Goal: Find contact information: Find contact information

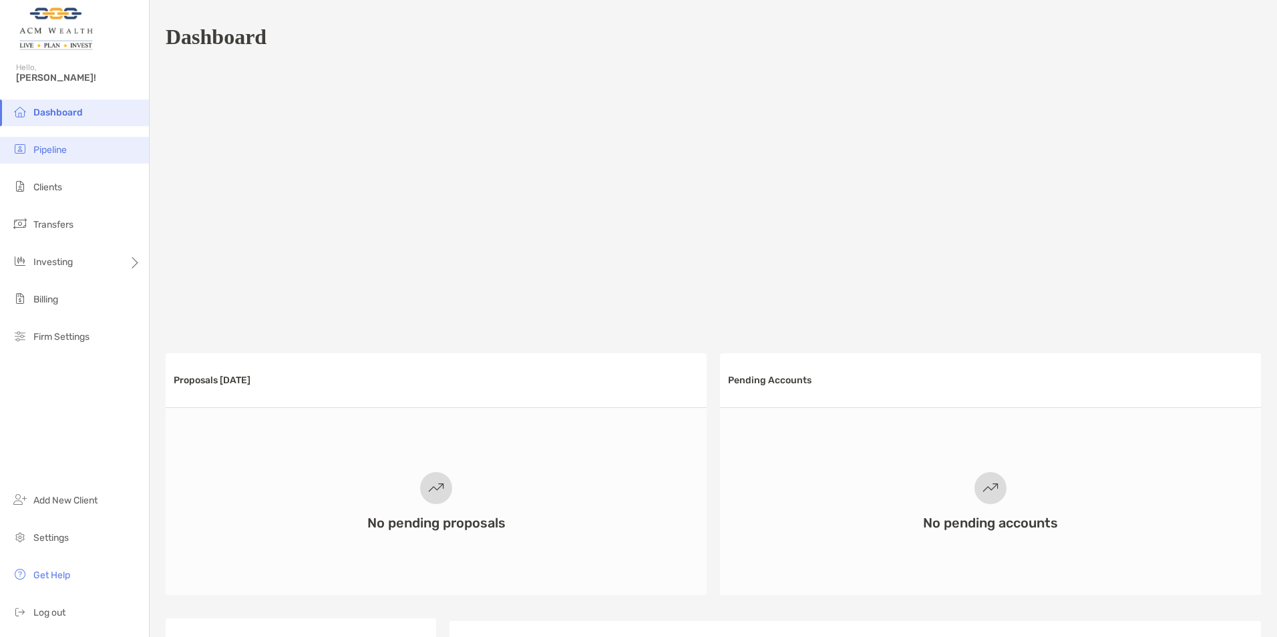
click at [42, 154] on span "Pipeline" at bounding box center [49, 149] width 33 height 11
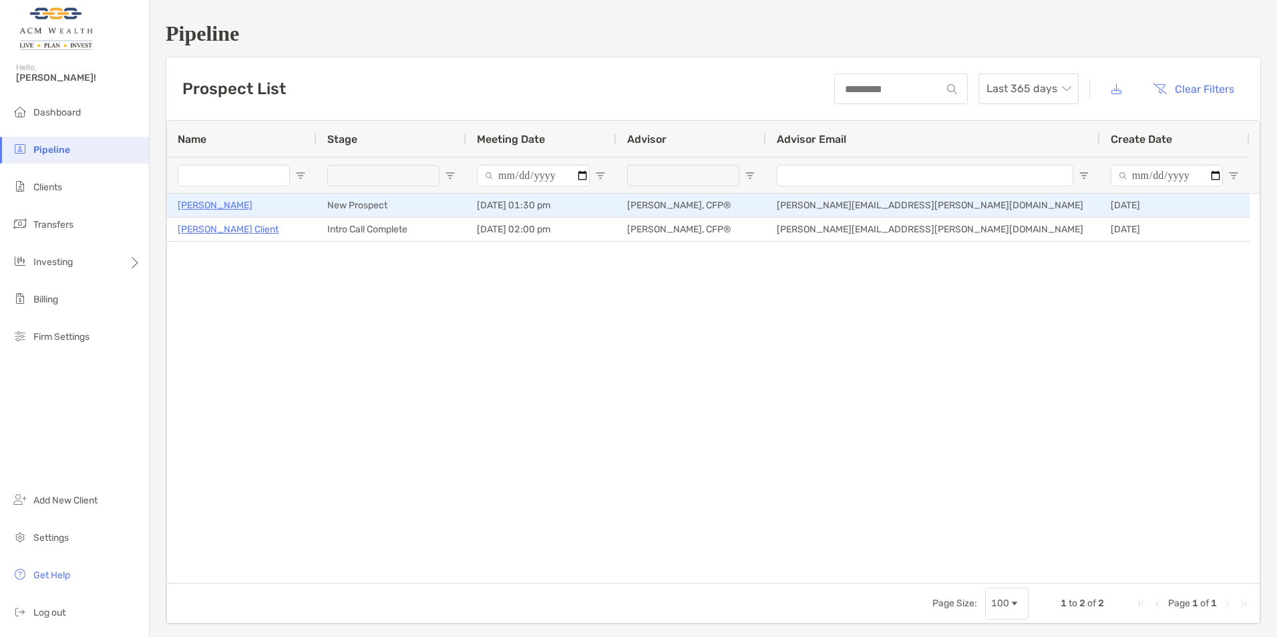
click at [194, 204] on p "[PERSON_NAME]" at bounding box center [215, 205] width 75 height 17
click at [200, 207] on p "[PERSON_NAME]" at bounding box center [215, 205] width 75 height 17
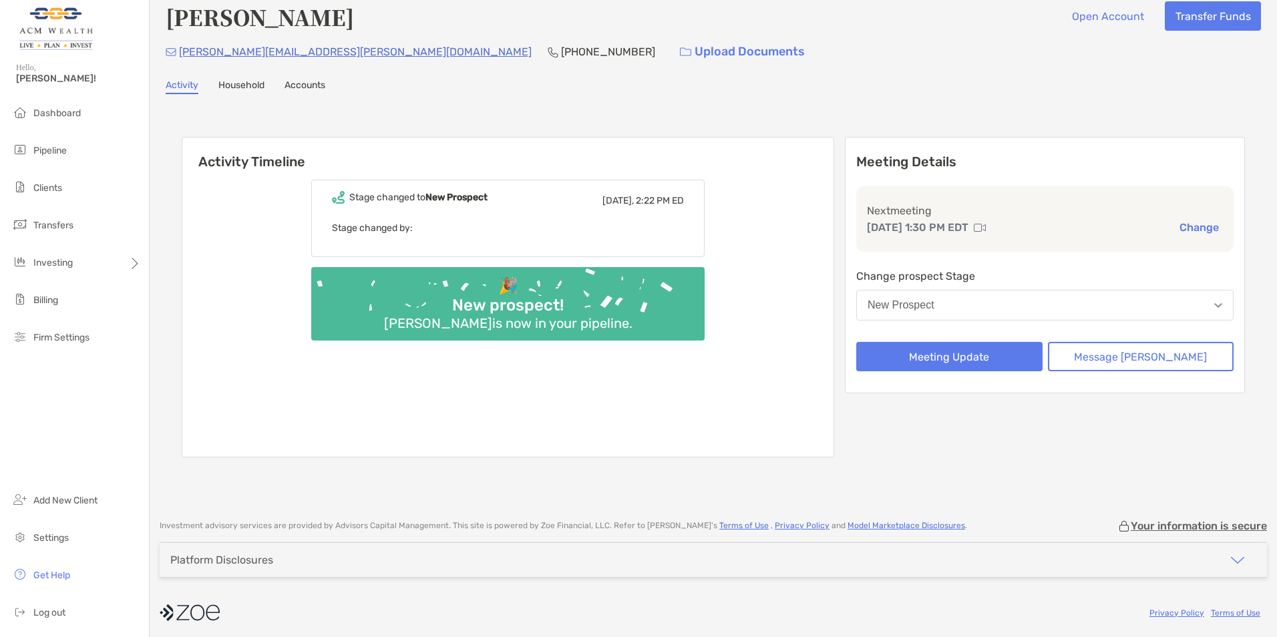
scroll to position [19, 0]
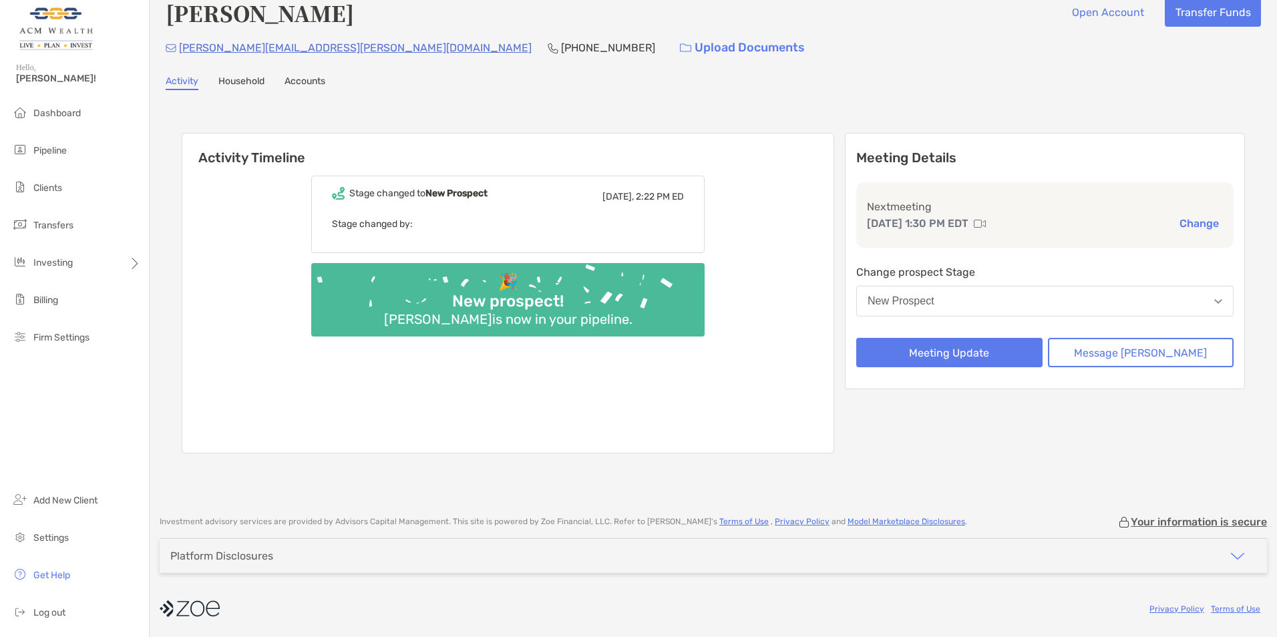
click at [240, 81] on link "Household" at bounding box center [241, 82] width 46 height 15
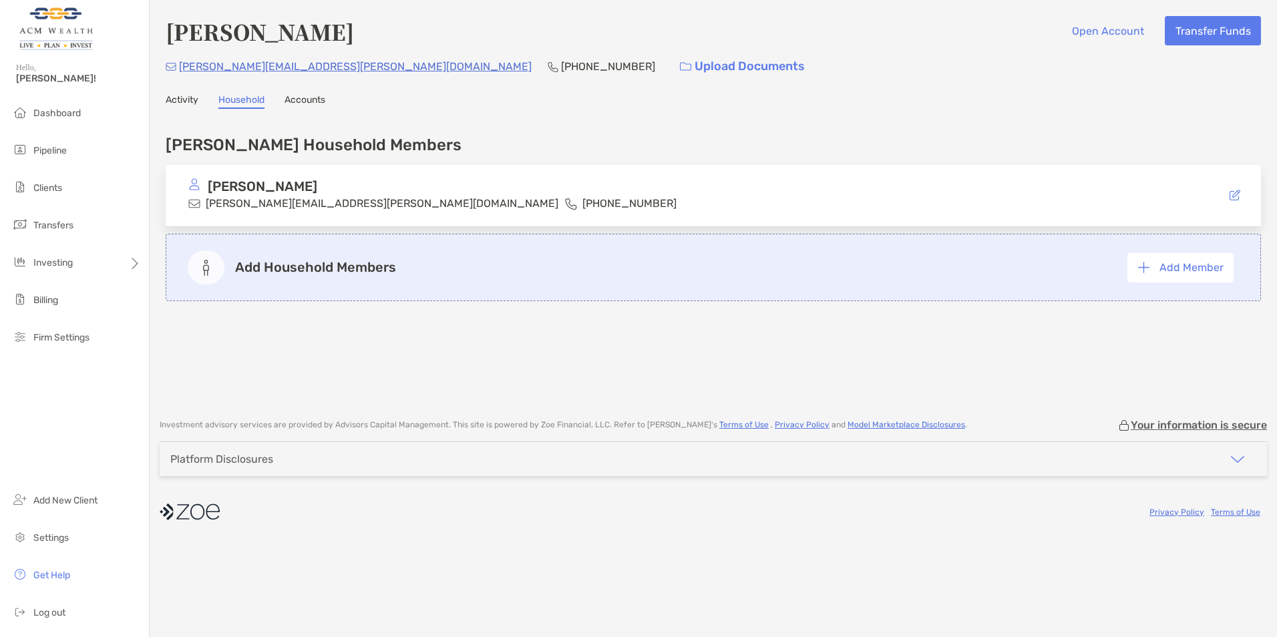
click at [307, 101] on link "Accounts" at bounding box center [305, 101] width 41 height 15
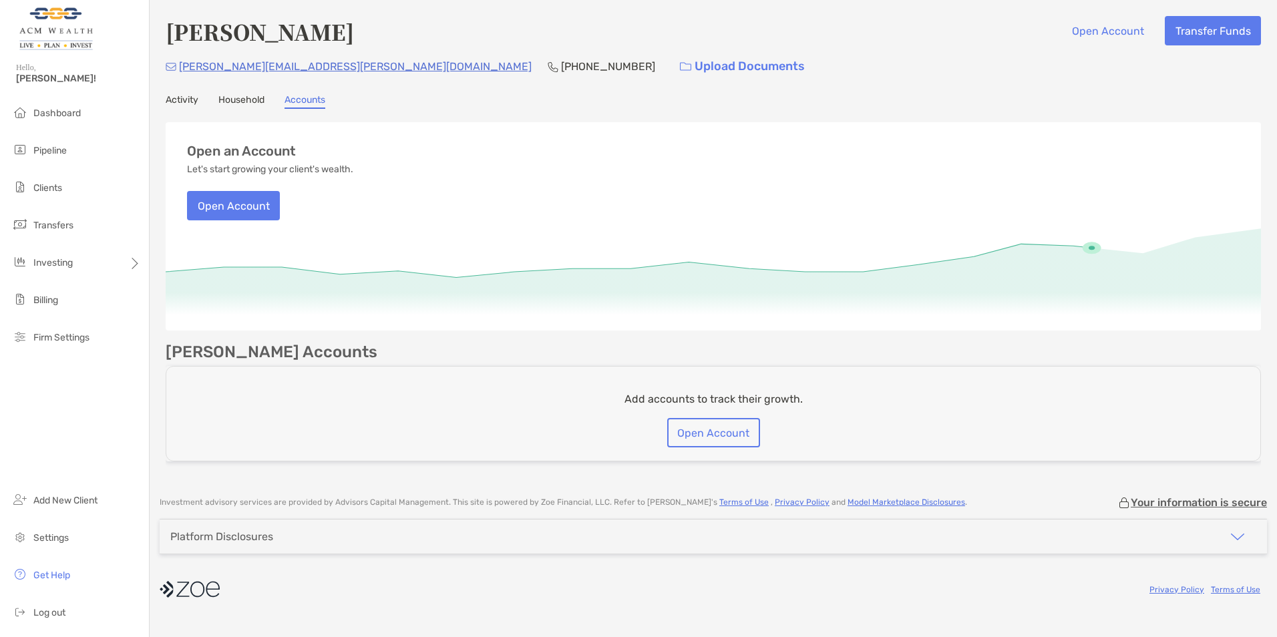
click at [184, 98] on link "Activity" at bounding box center [182, 101] width 33 height 15
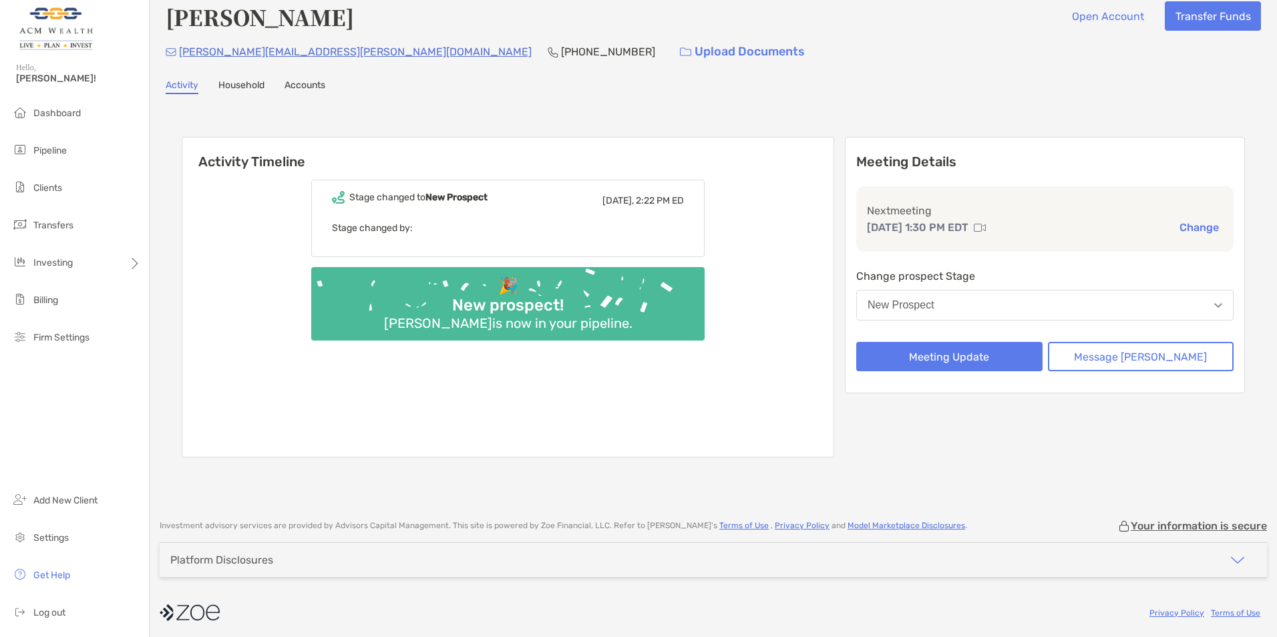
scroll to position [19, 0]
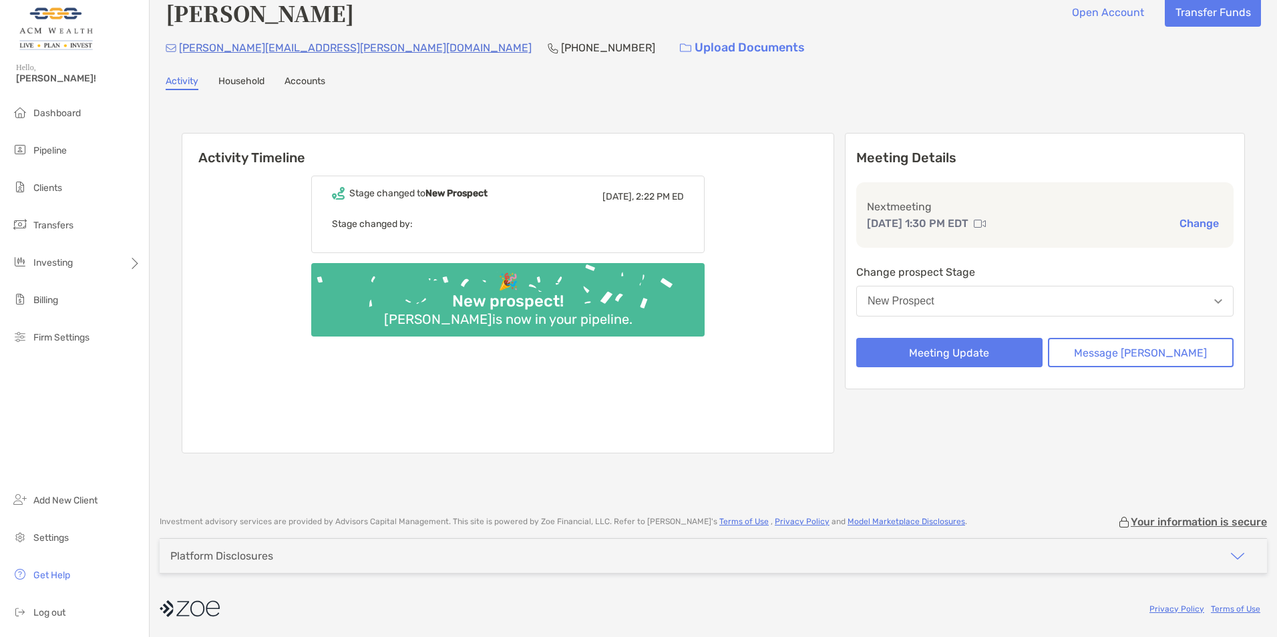
click at [1230, 559] on img "button" at bounding box center [1238, 556] width 16 height 16
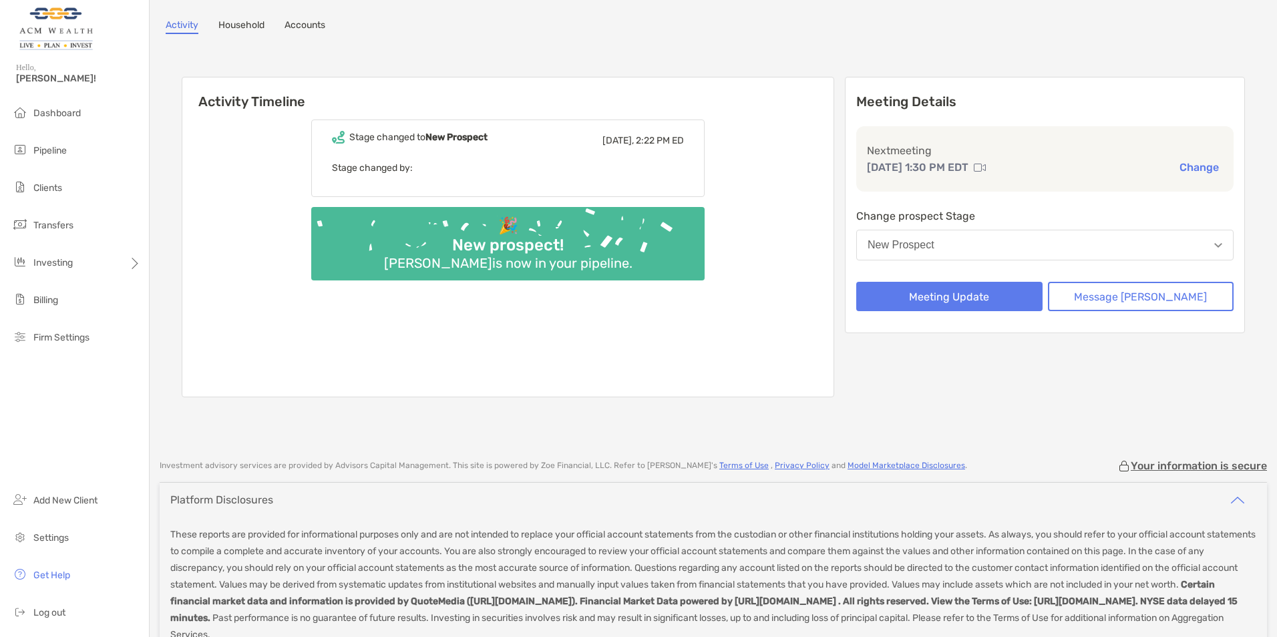
scroll to position [0, 0]
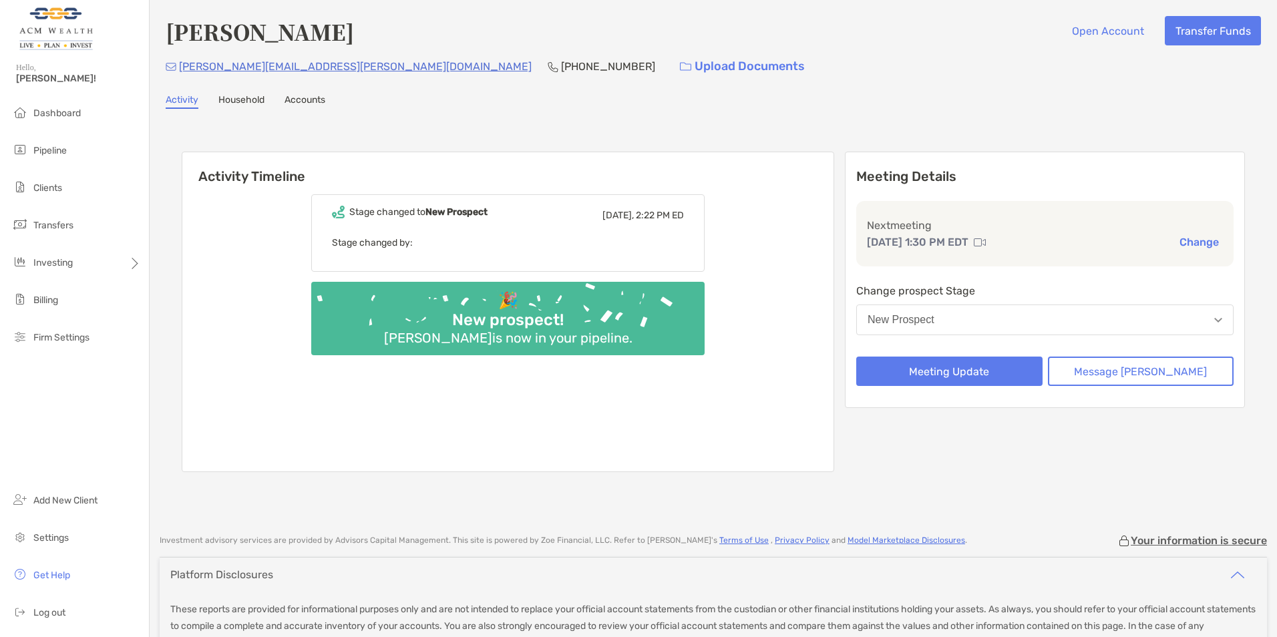
click at [232, 104] on link "Household" at bounding box center [241, 101] width 46 height 15
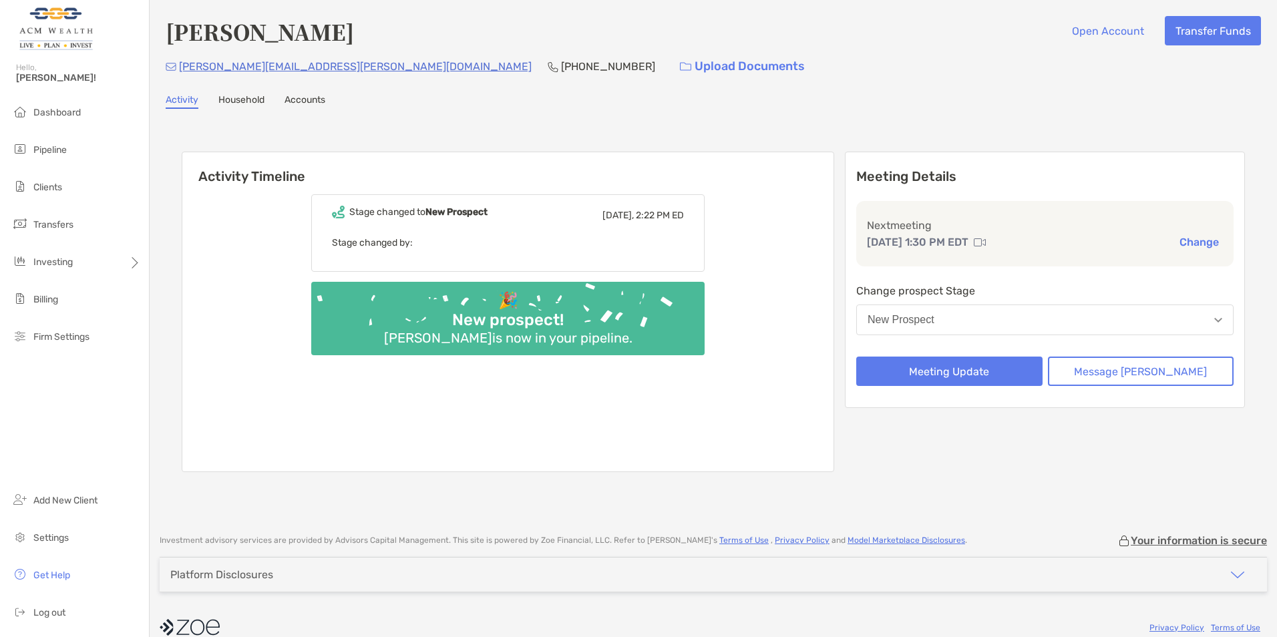
click at [247, 104] on link "Household" at bounding box center [241, 101] width 46 height 15
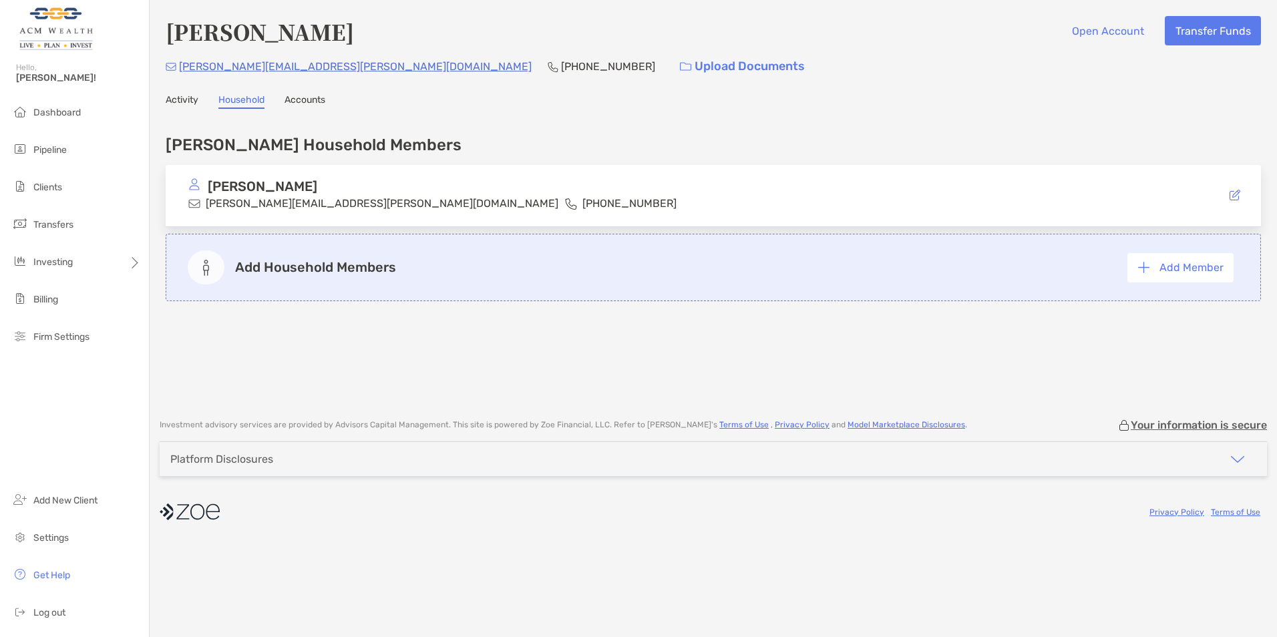
click at [309, 104] on link "Accounts" at bounding box center [305, 101] width 41 height 15
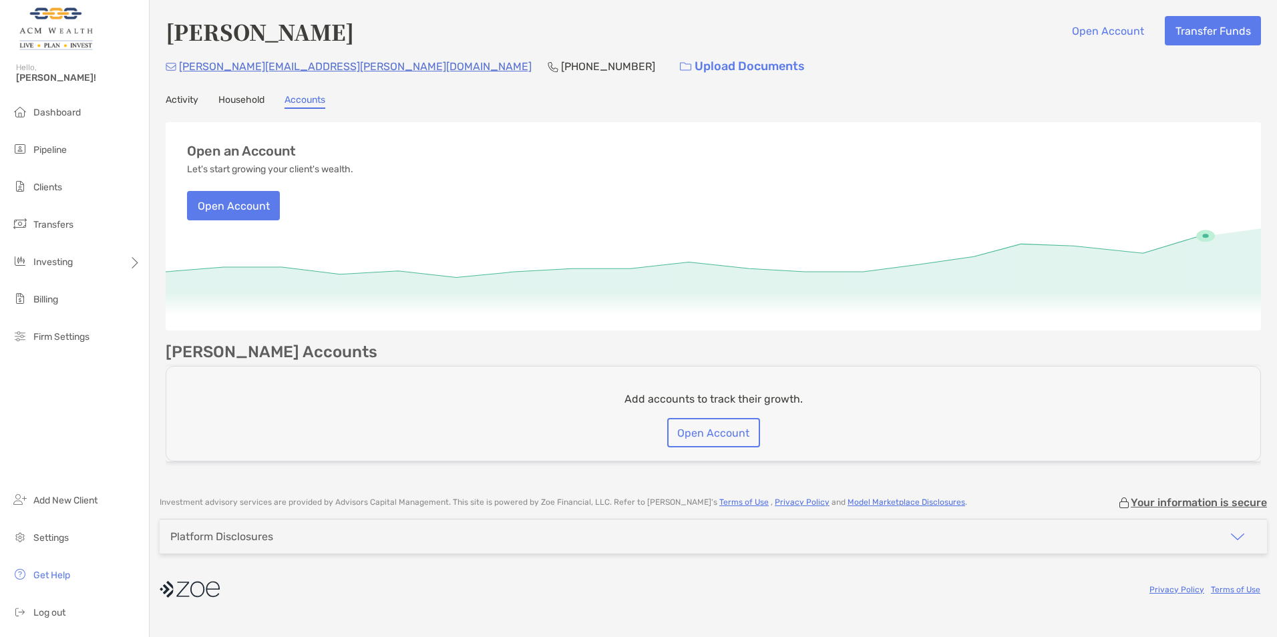
click at [183, 101] on link "Activity" at bounding box center [182, 101] width 33 height 15
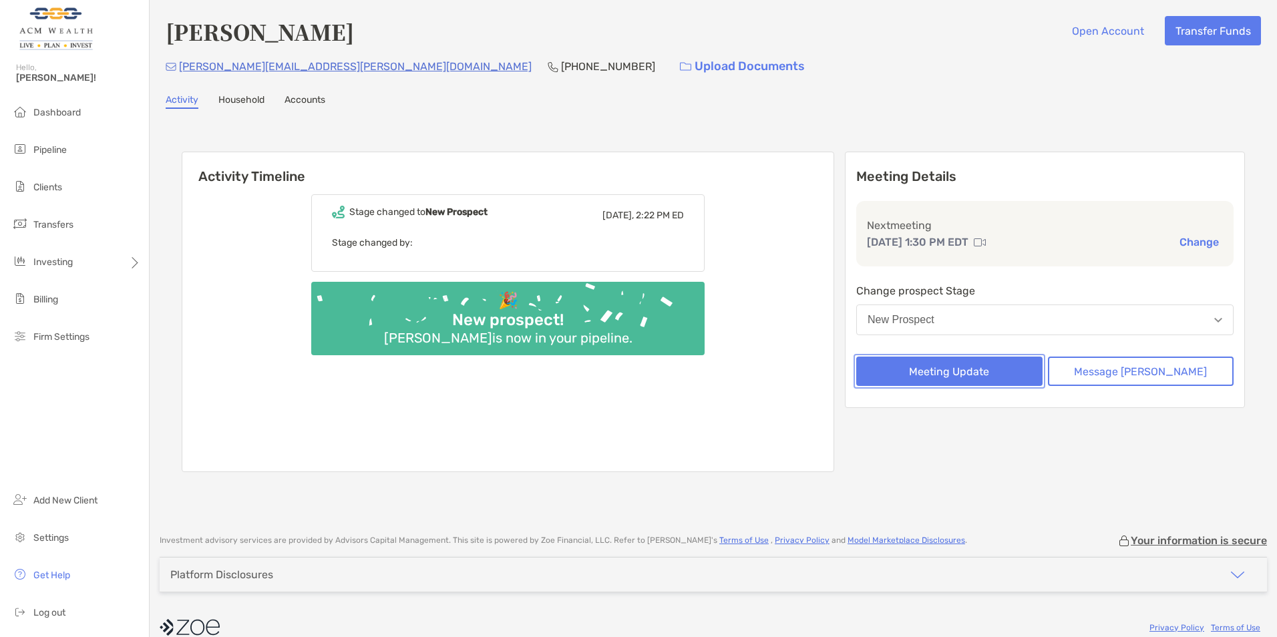
click at [997, 368] on button "Meeting Update" at bounding box center [949, 371] width 186 height 29
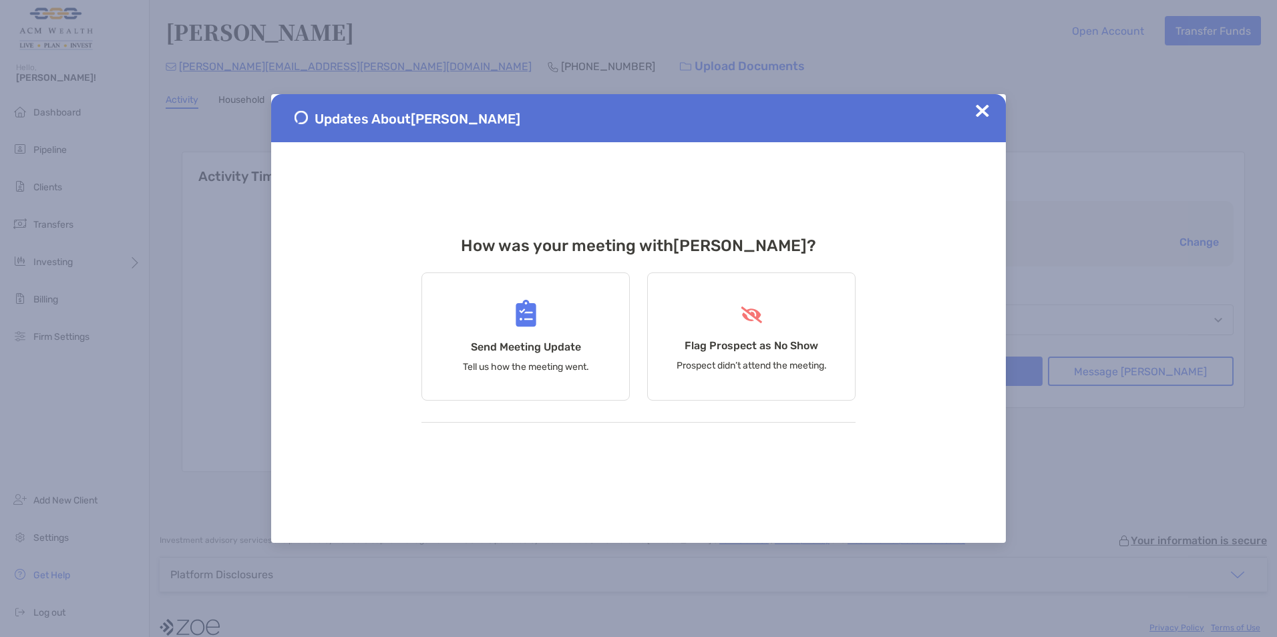
click at [982, 110] on img at bounding box center [982, 110] width 13 height 13
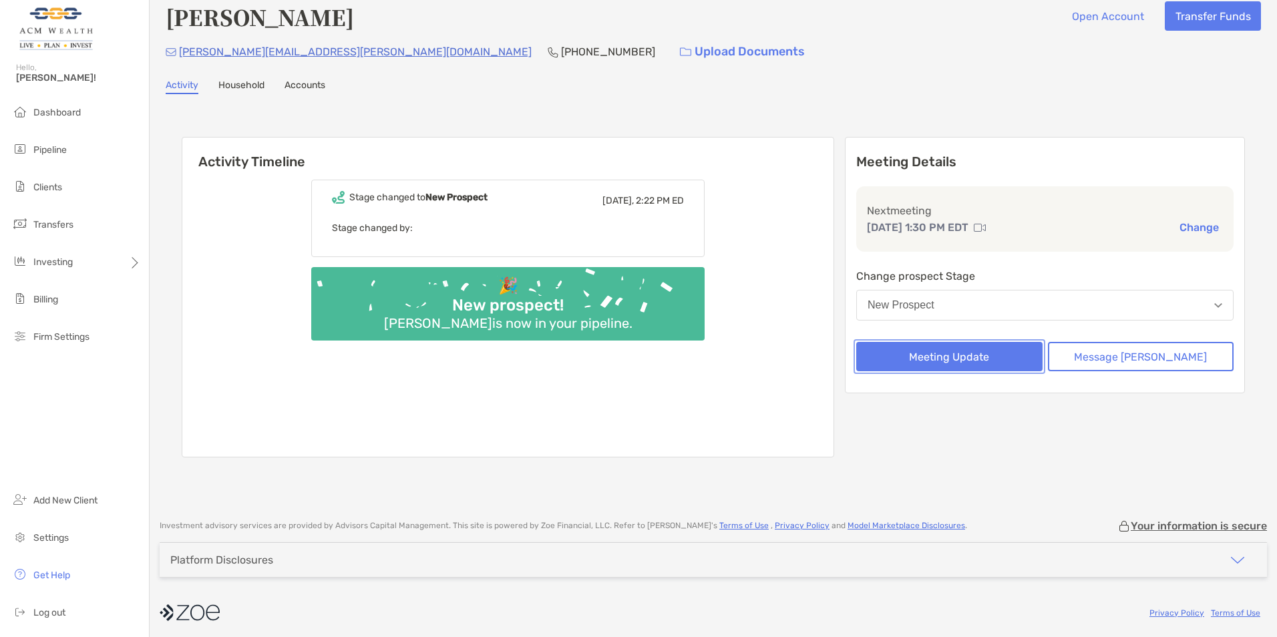
scroll to position [19, 0]
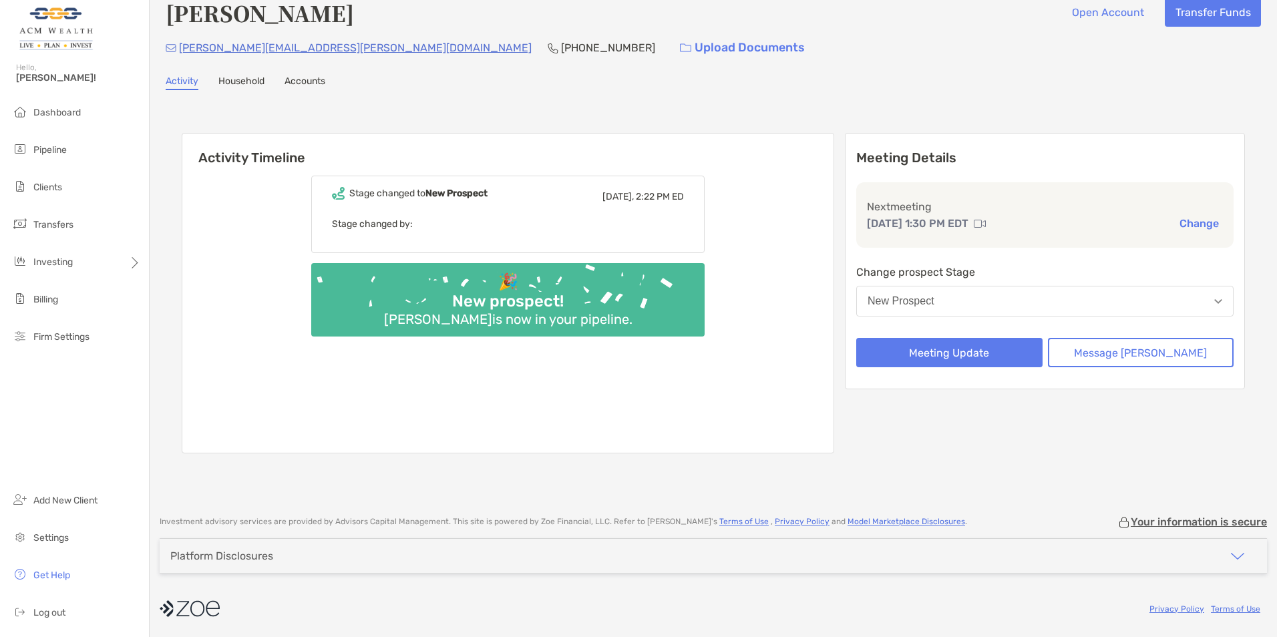
click at [283, 558] on div "Platform Disclosures" at bounding box center [222, 556] width 124 height 34
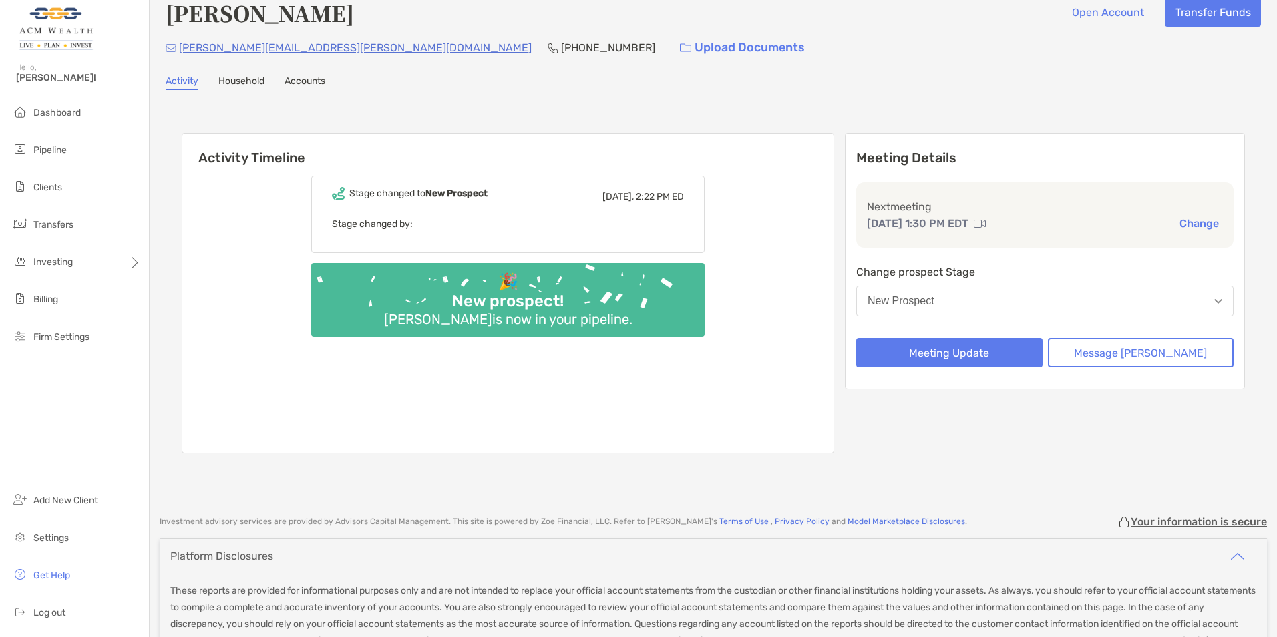
click at [273, 556] on div "Platform Disclosures" at bounding box center [221, 556] width 103 height 13
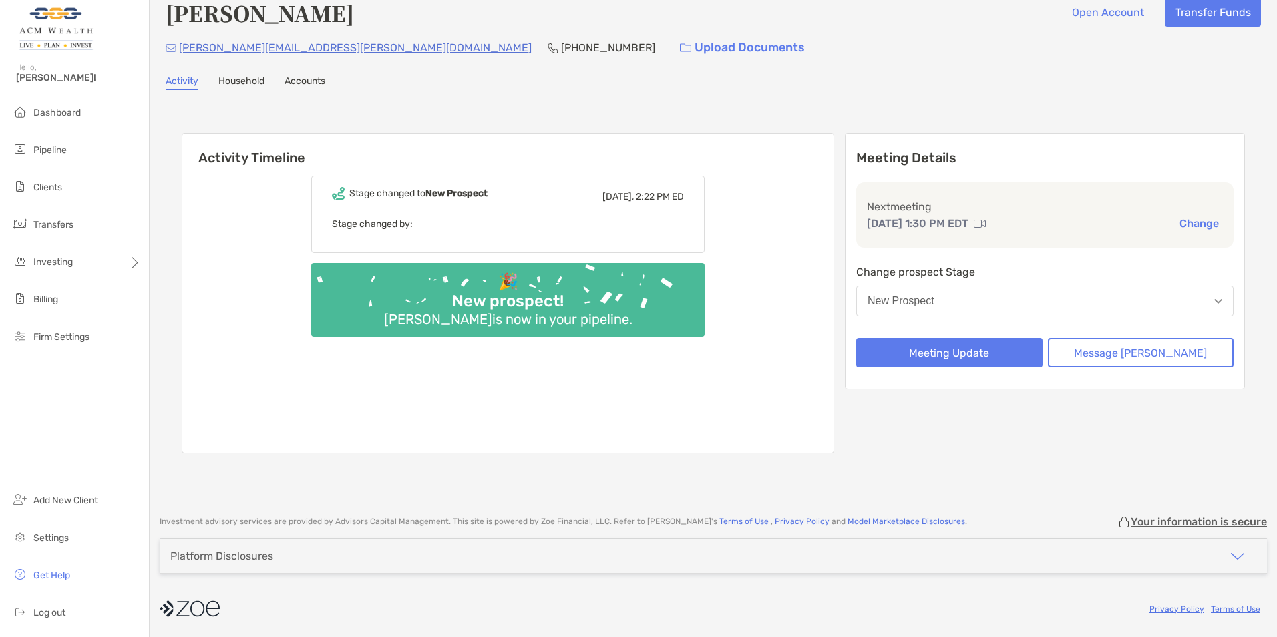
scroll to position [0, 0]
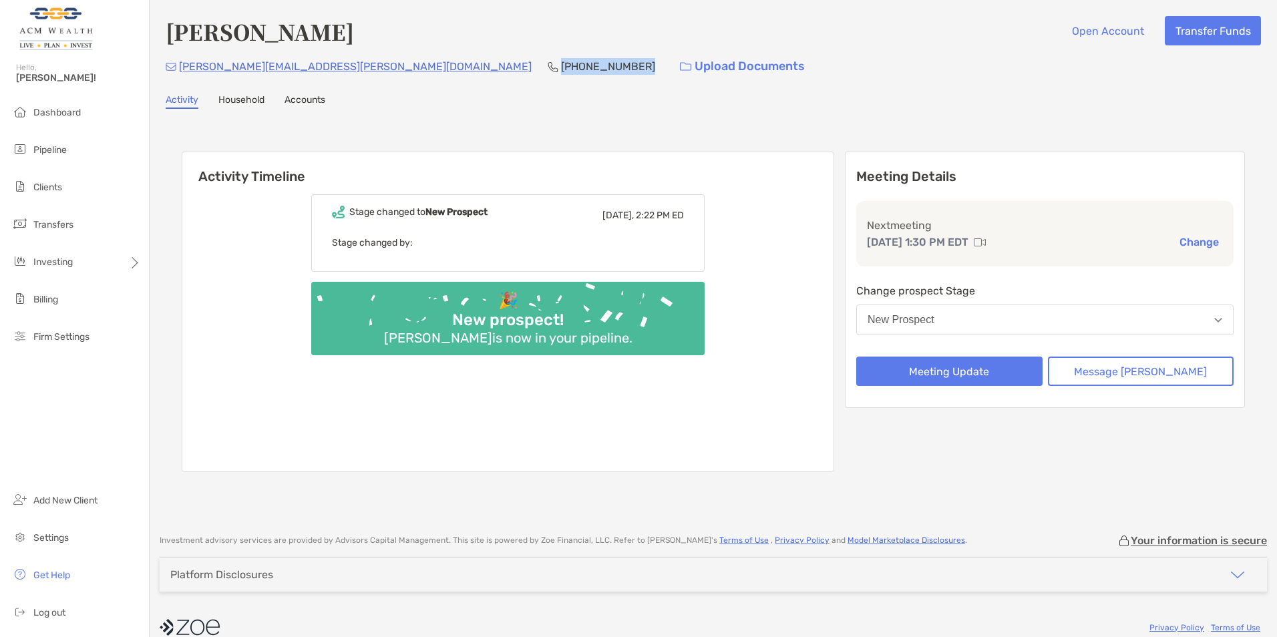
drag, startPoint x: 391, startPoint y: 65, endPoint x: 317, endPoint y: 68, distance: 74.2
click at [317, 68] on div "[PERSON_NAME][EMAIL_ADDRESS][PERSON_NAME][DOMAIN_NAME] [PHONE_NUMBER] Upload Do…" at bounding box center [714, 66] width 1096 height 29
copy p "[PHONE_NUMBER]"
